Goal: Find specific page/section: Find specific page/section

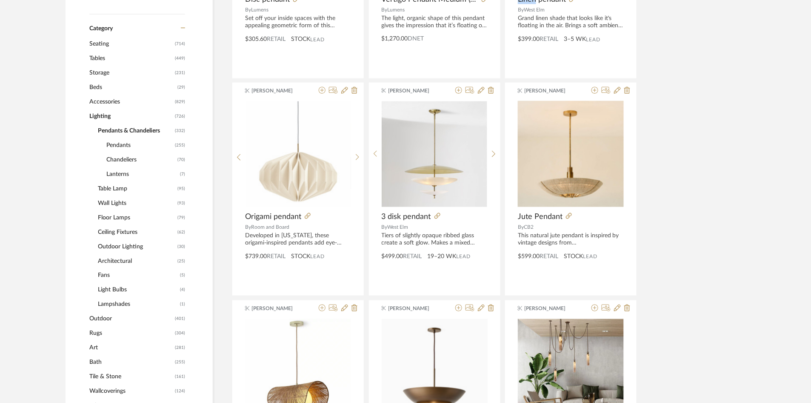
scroll to position [315, 0]
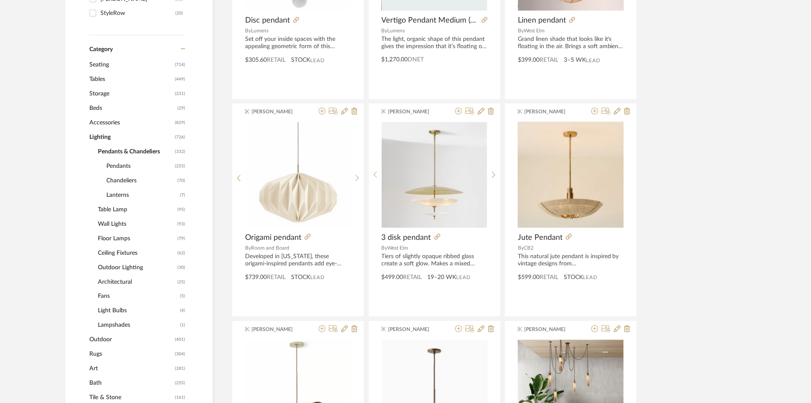
click at [100, 51] on span "Category" at bounding box center [100, 49] width 23 height 7
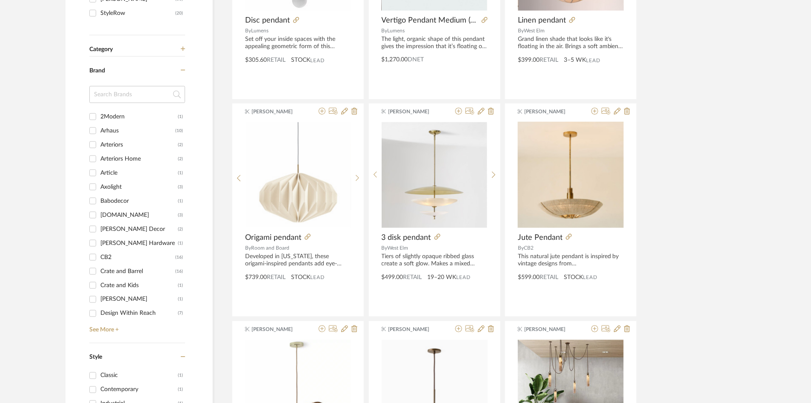
click at [101, 50] on span "Category" at bounding box center [100, 49] width 23 height 7
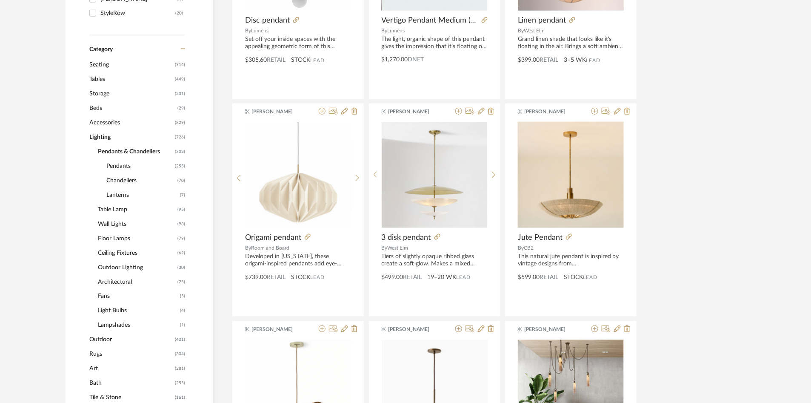
click at [107, 137] on span "Lighting" at bounding box center [130, 137] width 83 height 14
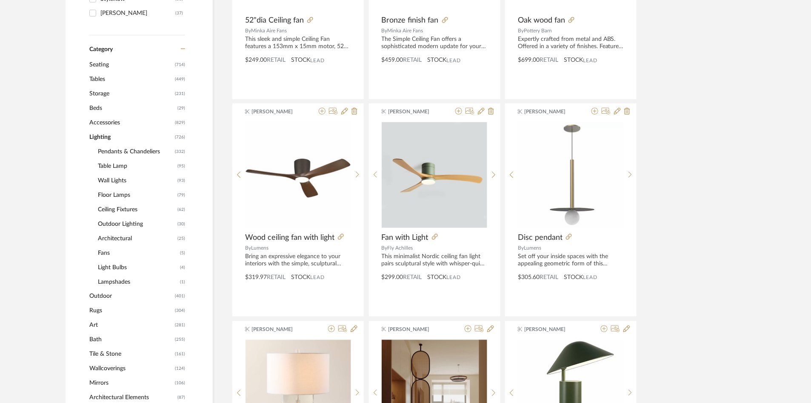
click at [106, 136] on span "Lighting" at bounding box center [130, 137] width 83 height 14
click at [101, 135] on span "Lighting" at bounding box center [130, 137] width 83 height 14
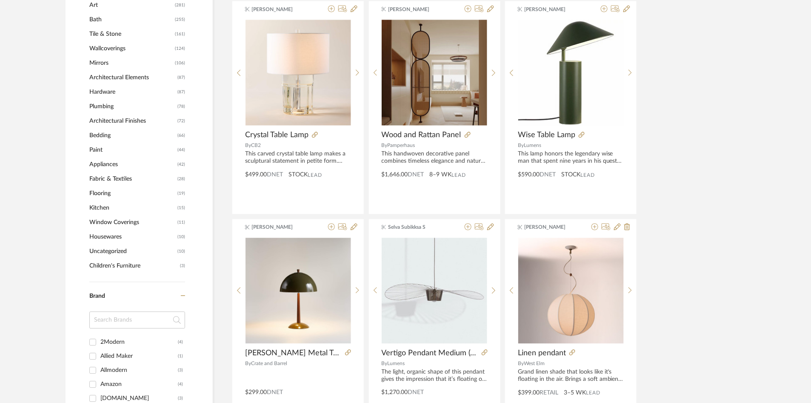
scroll to position [624, 0]
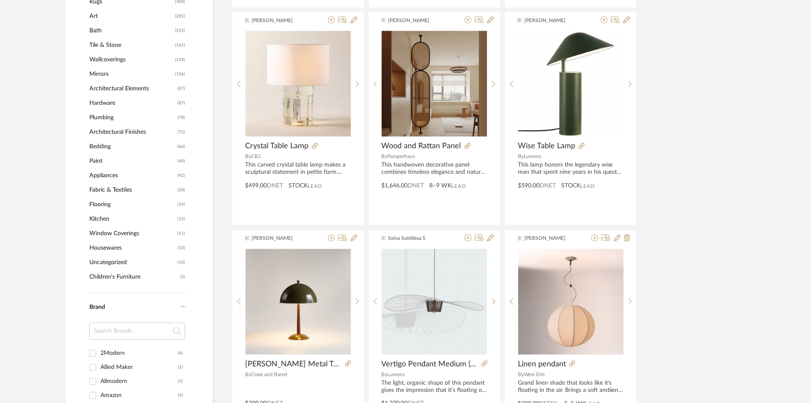
click at [121, 81] on span "Architectural Elements" at bounding box center [132, 88] width 86 height 14
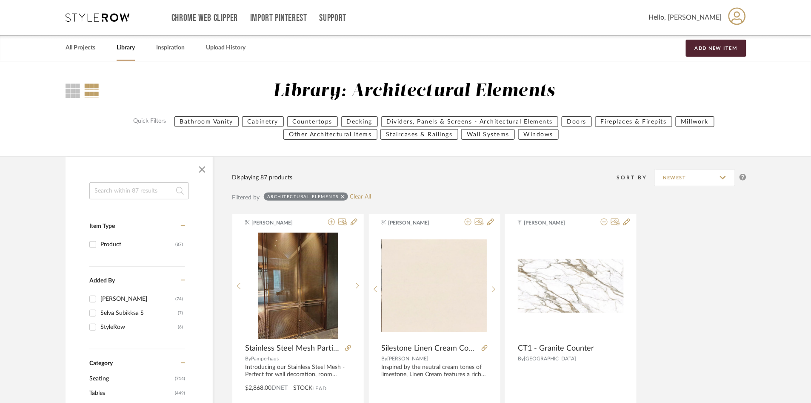
click at [147, 186] on input at bounding box center [139, 190] width 100 height 17
click at [200, 169] on span "button" at bounding box center [202, 169] width 20 height 20
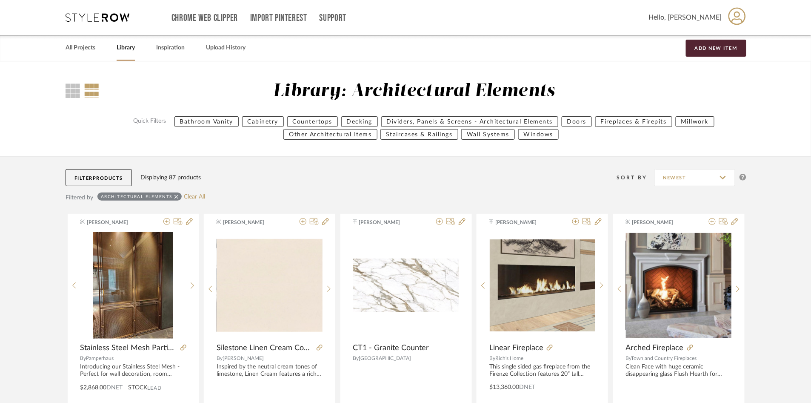
click at [123, 47] on link "Library" at bounding box center [126, 47] width 18 height 11
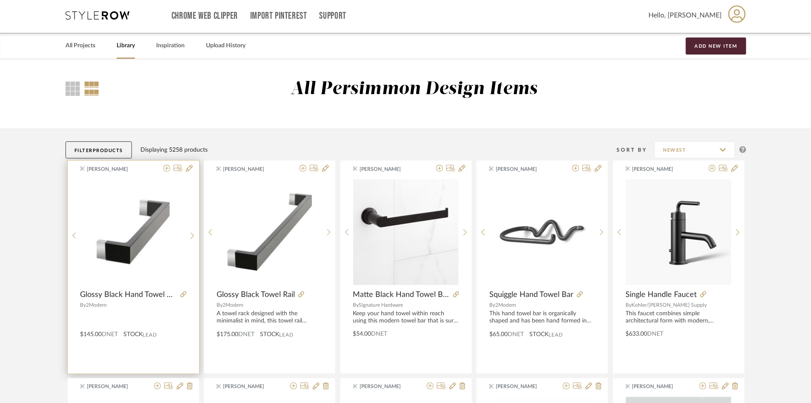
scroll to position [87, 0]
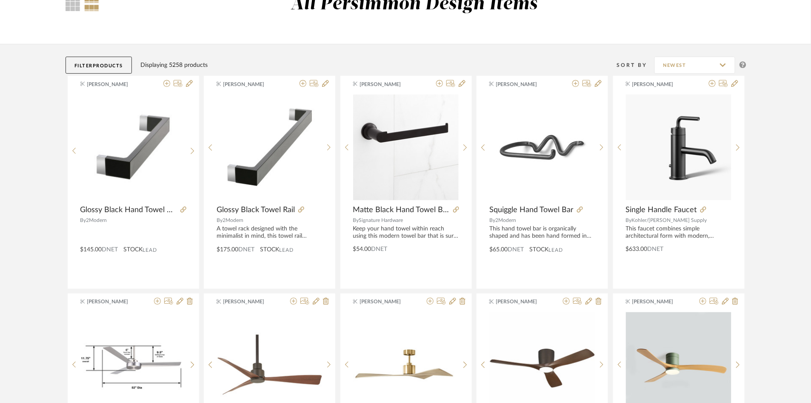
click at [111, 63] on span "Products" at bounding box center [108, 65] width 30 height 5
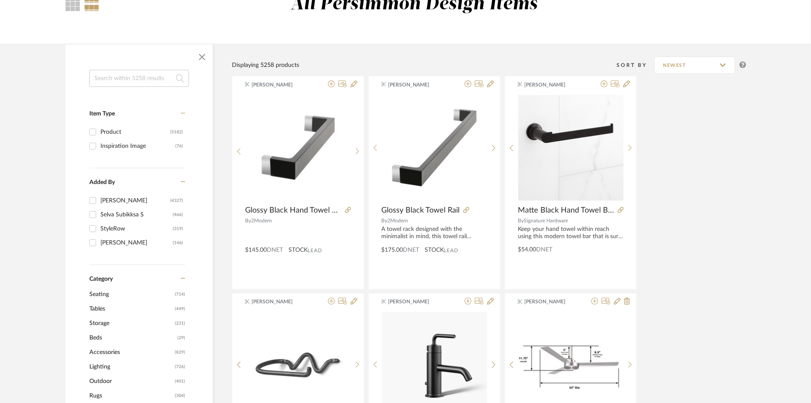
click at [133, 81] on input at bounding box center [139, 78] width 100 height 17
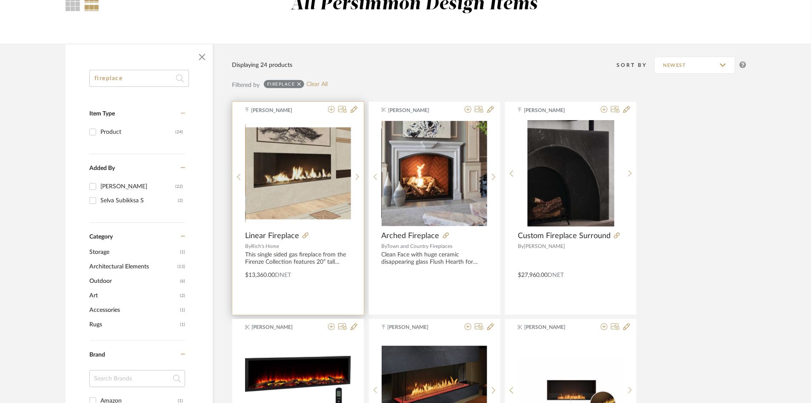
type input "fireplace"
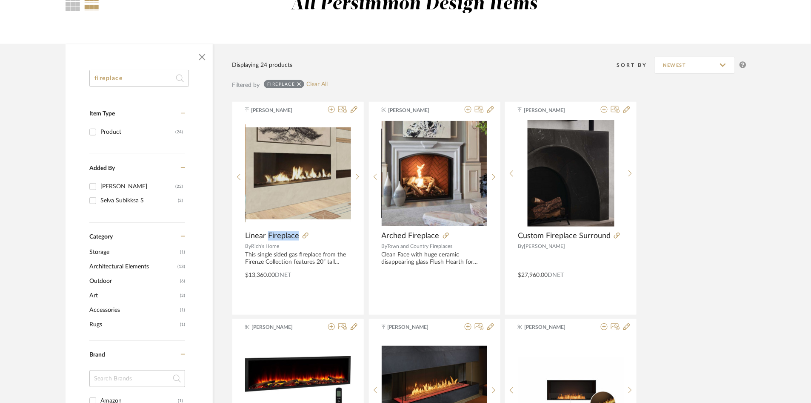
scroll to position [142, 0]
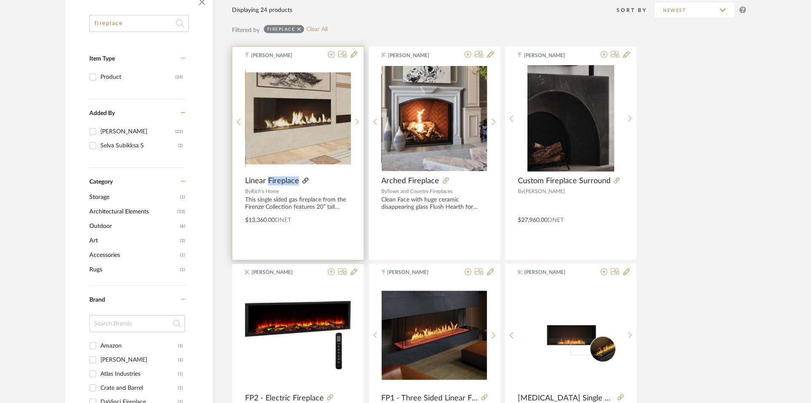
click at [307, 181] on icon at bounding box center [306, 180] width 6 height 6
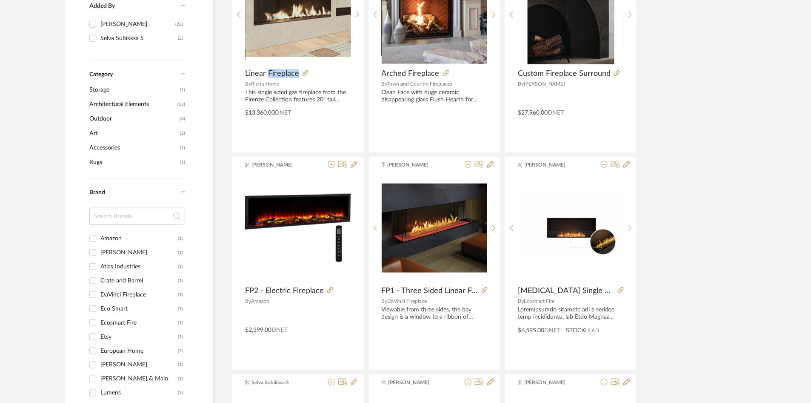
scroll to position [252, 0]
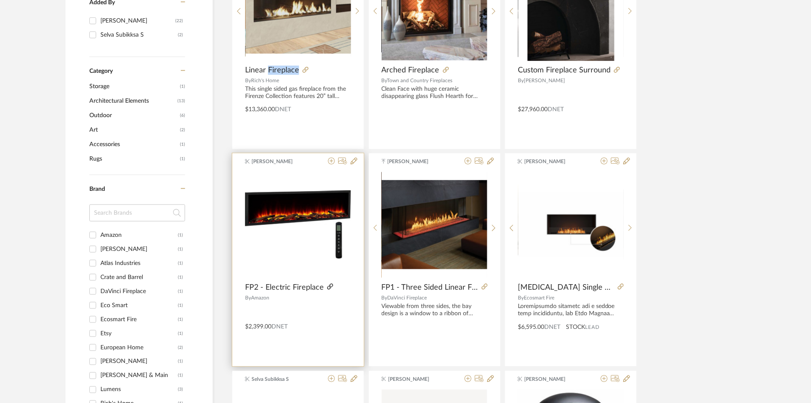
click at [331, 285] on icon at bounding box center [330, 286] width 6 height 6
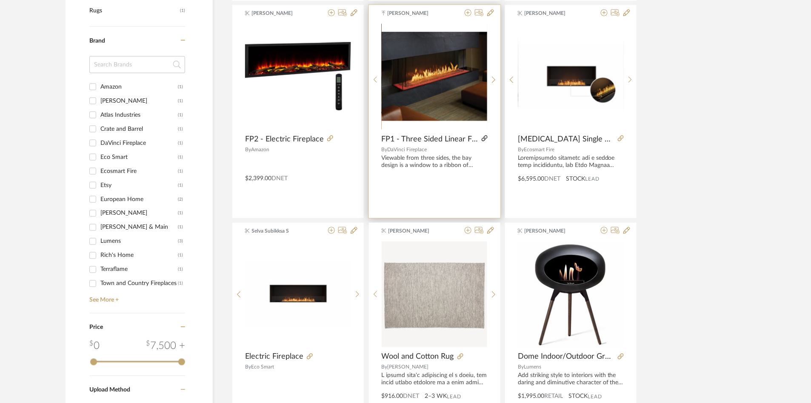
scroll to position [404, 0]
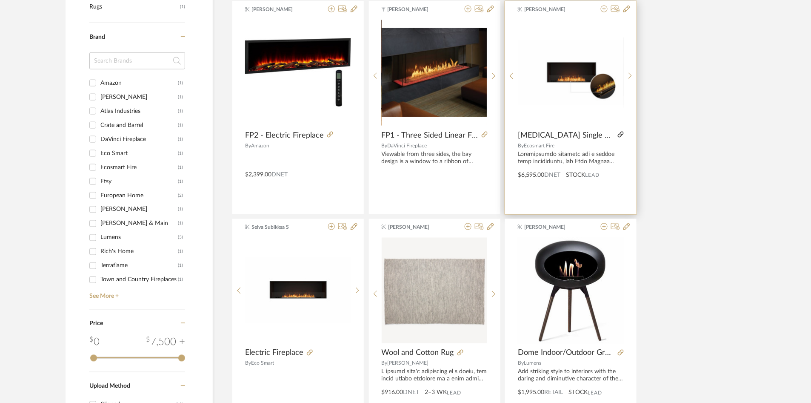
click at [616, 134] on icon at bounding box center [621, 134] width 6 height 6
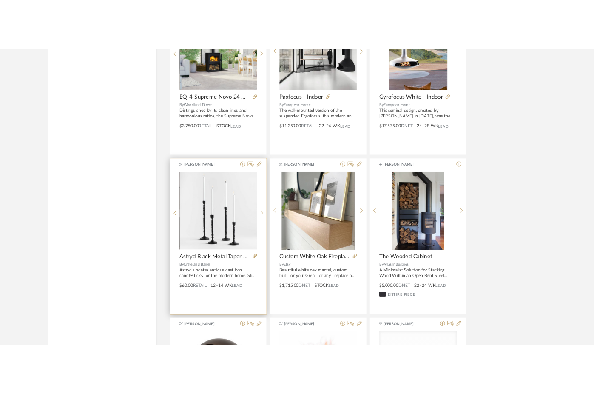
scroll to position [1045, 0]
